Goal: Task Accomplishment & Management: Complete application form

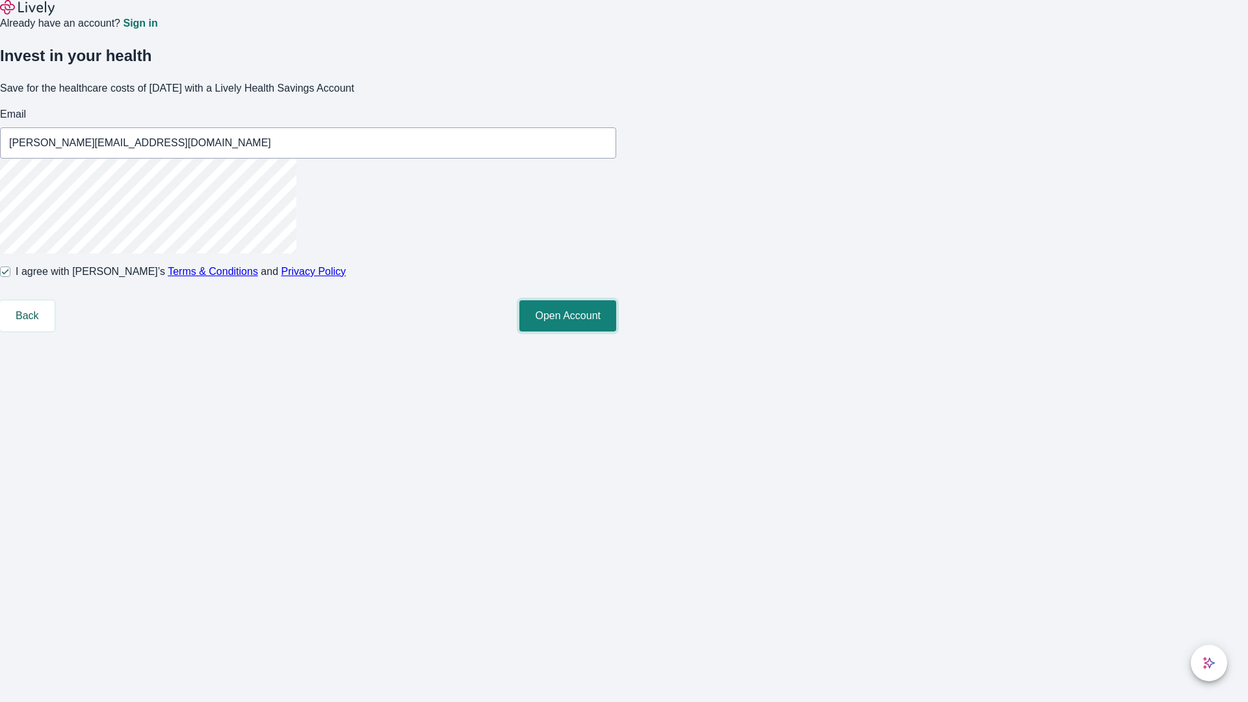
click at [616, 331] on button "Open Account" at bounding box center [567, 315] width 97 height 31
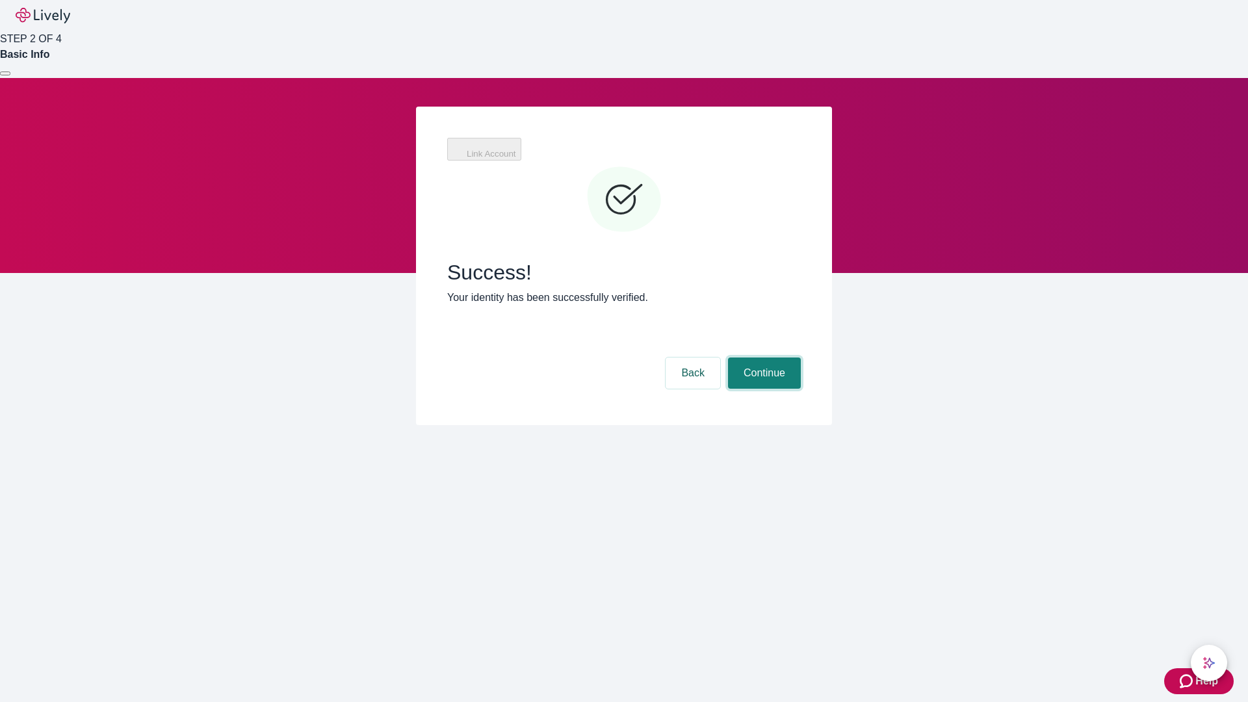
click at [762, 357] on button "Continue" at bounding box center [764, 372] width 73 height 31
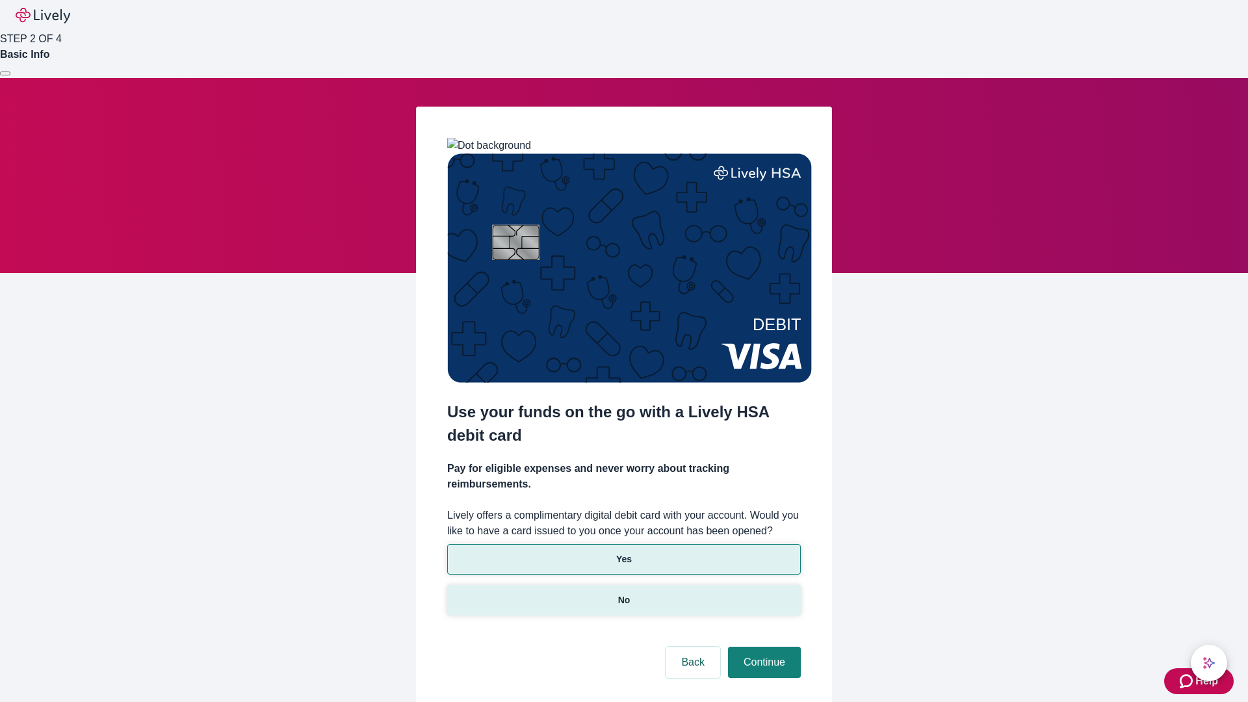
click at [623, 593] on p "No" at bounding box center [624, 600] width 12 height 14
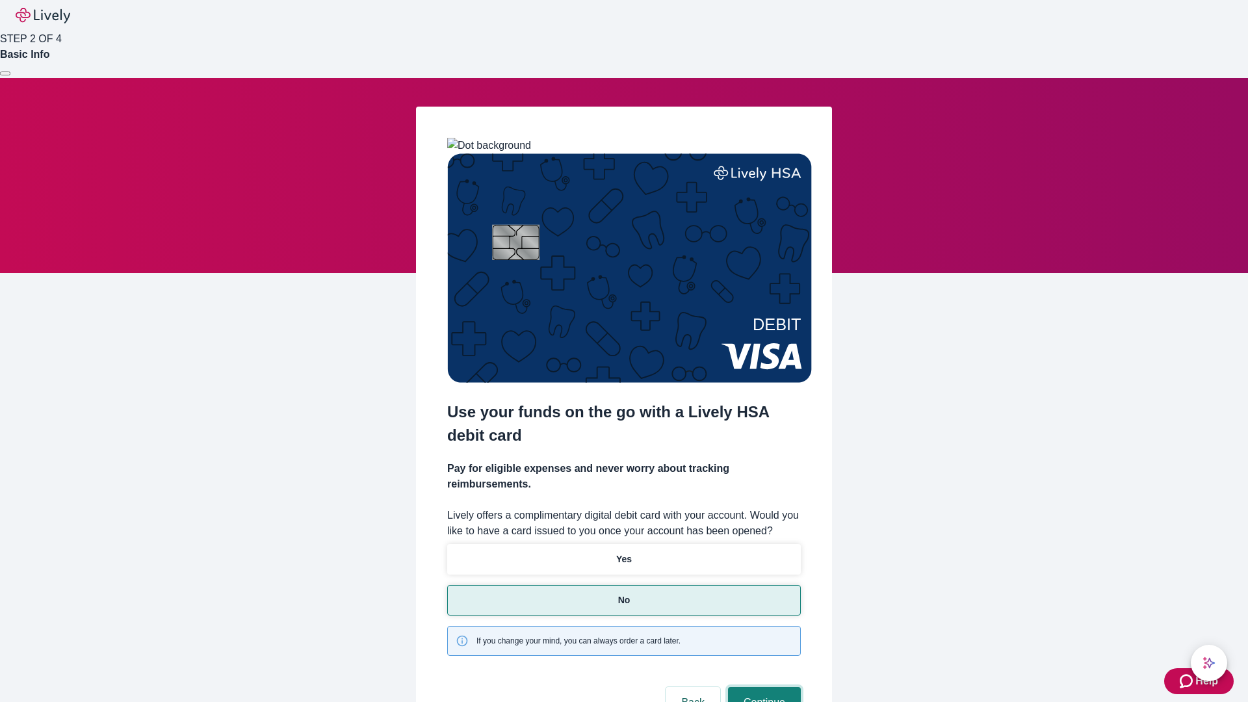
click at [762, 687] on button "Continue" at bounding box center [764, 702] width 73 height 31
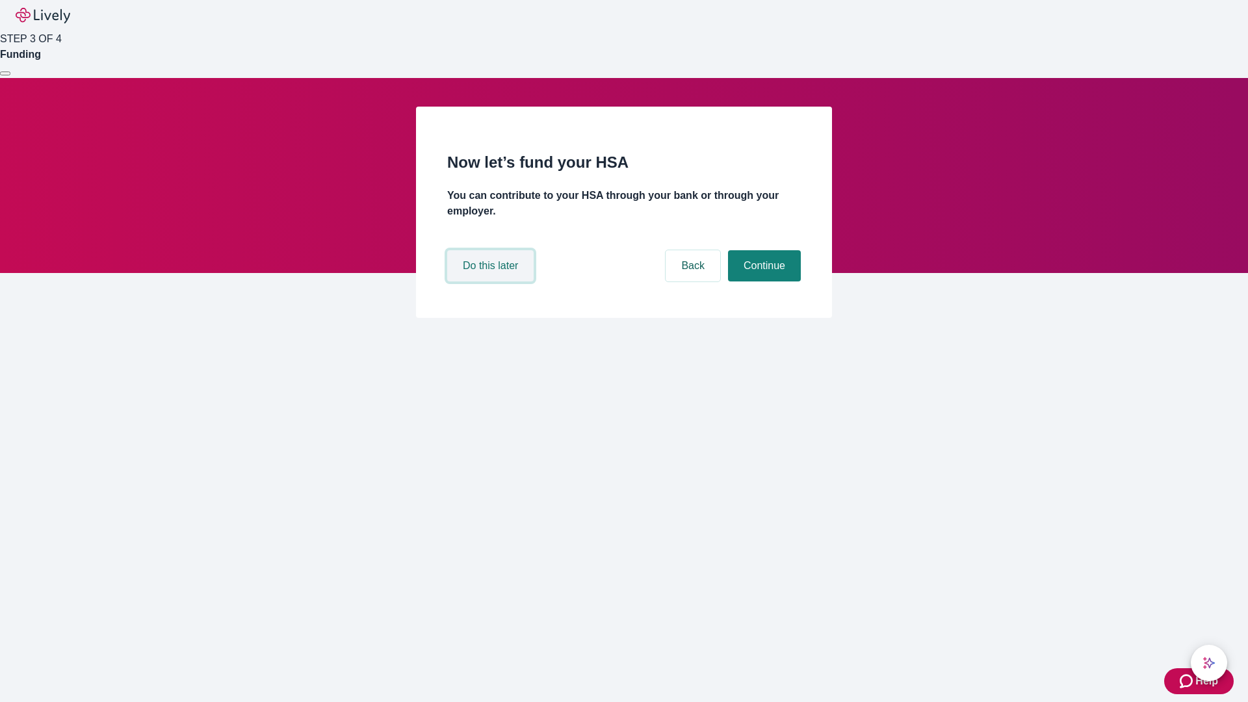
click at [492, 281] on button "Do this later" at bounding box center [490, 265] width 86 height 31
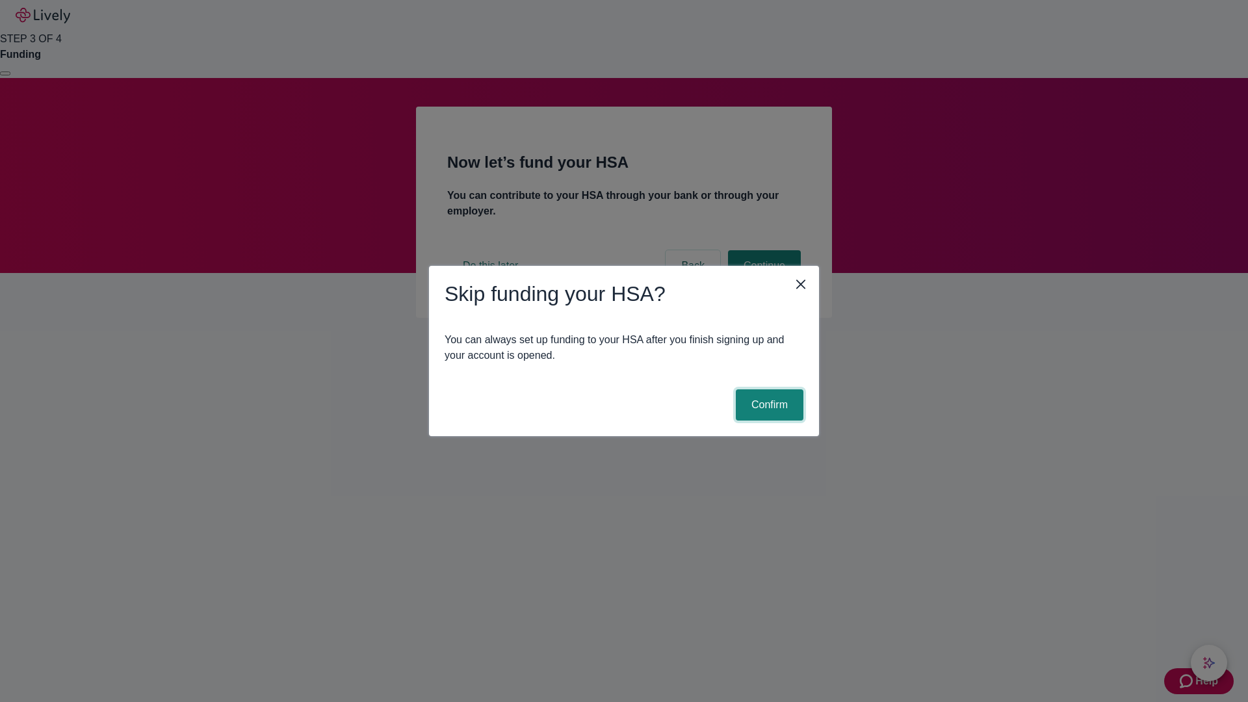
click at [768, 405] on button "Confirm" at bounding box center [770, 404] width 68 height 31
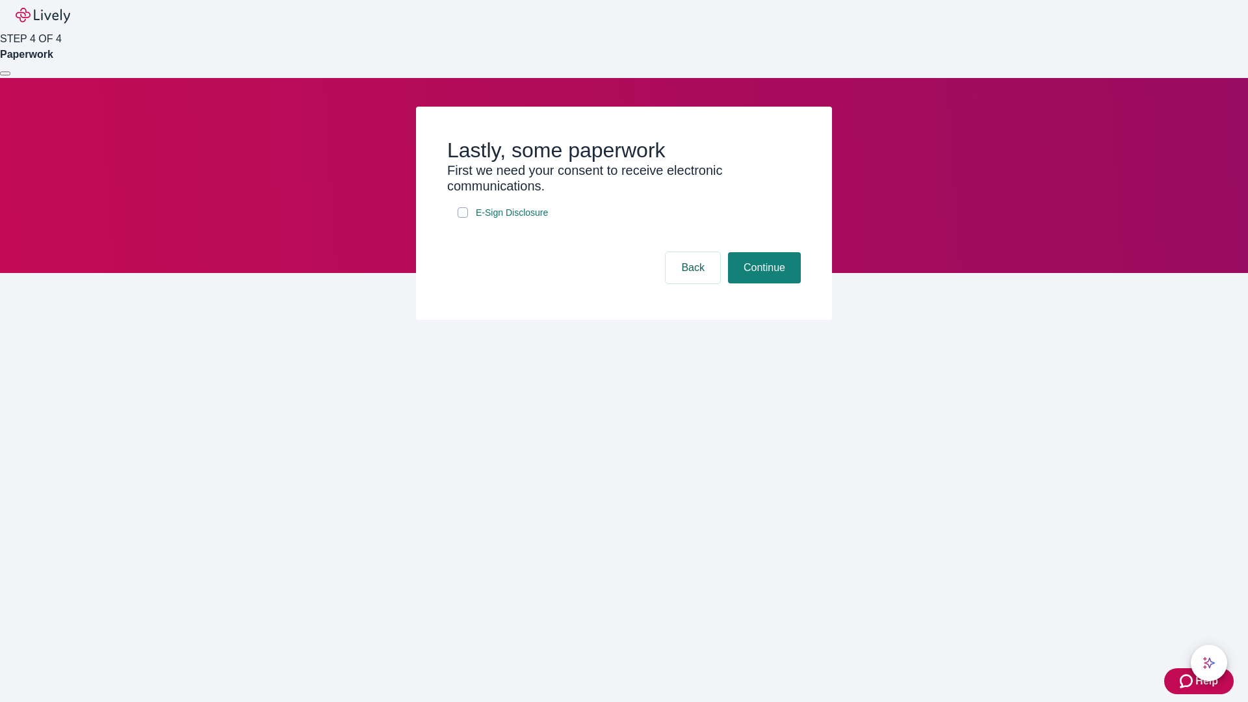
click at [463, 218] on input "E-Sign Disclosure" at bounding box center [463, 212] width 10 height 10
checkbox input "true"
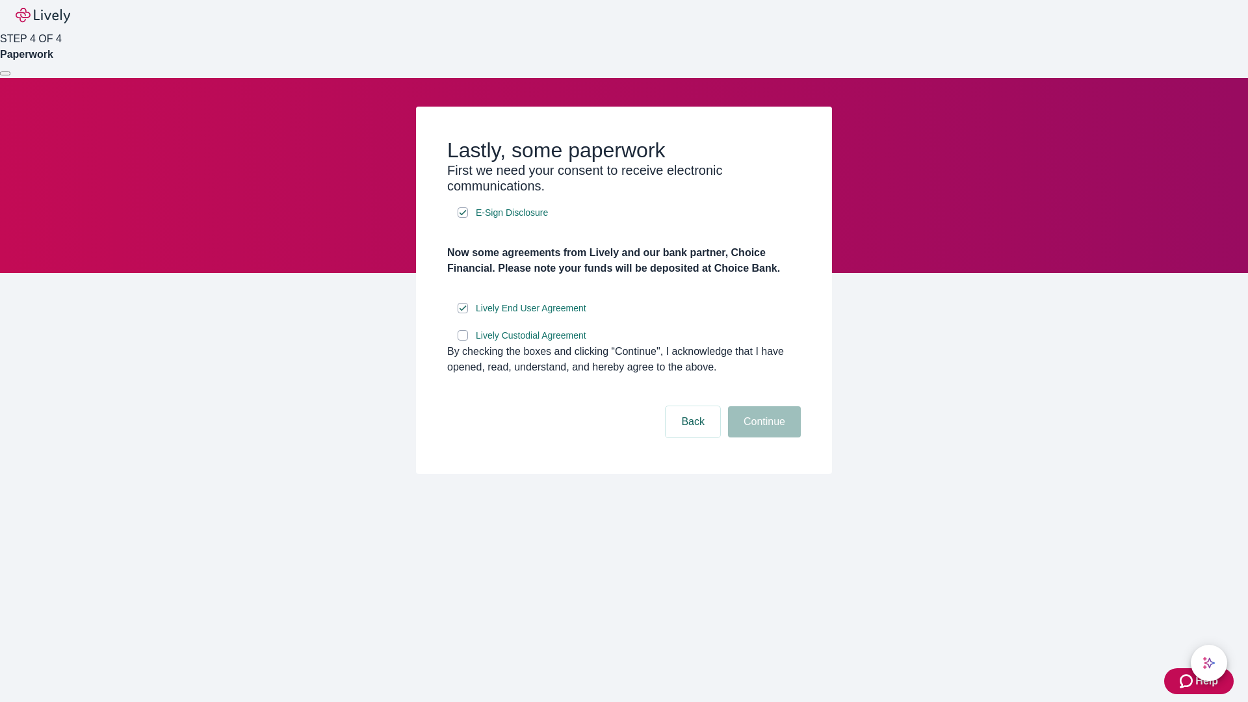
click at [463, 341] on input "Lively Custodial Agreement" at bounding box center [463, 335] width 10 height 10
checkbox input "true"
click at [762, 437] on button "Continue" at bounding box center [764, 421] width 73 height 31
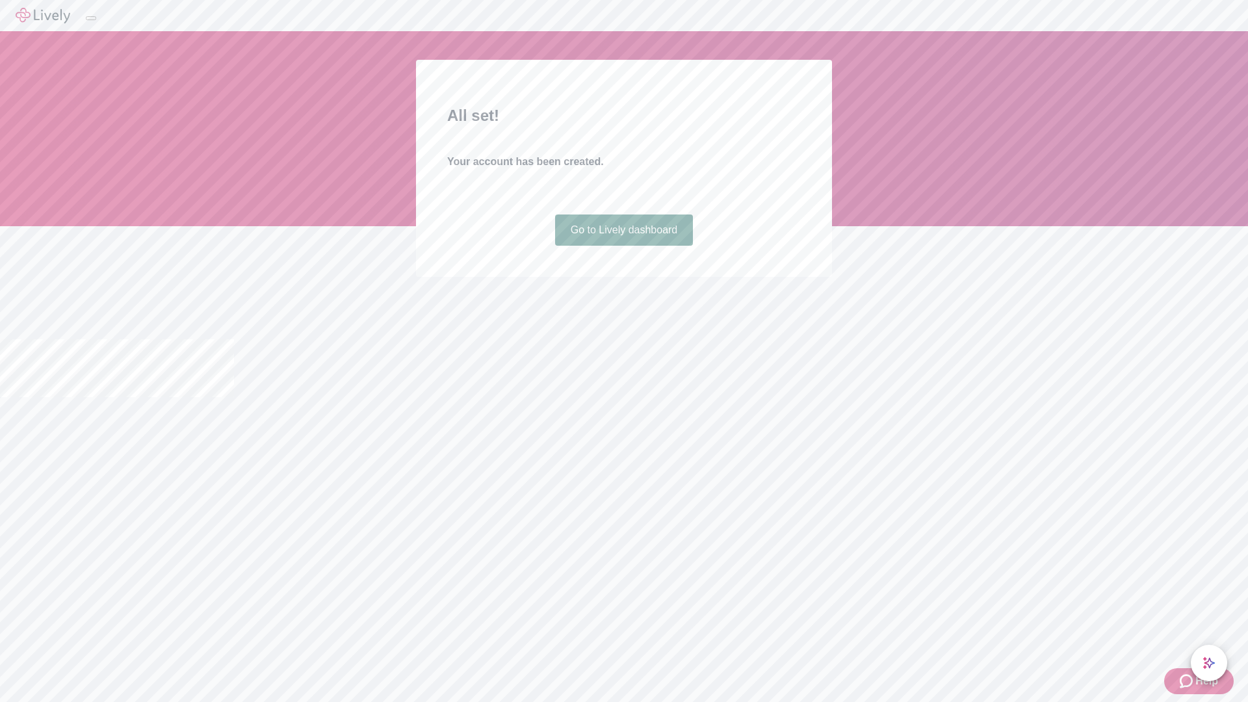
click at [623, 246] on link "Go to Lively dashboard" at bounding box center [624, 229] width 138 height 31
